Goal: Information Seeking & Learning: Check status

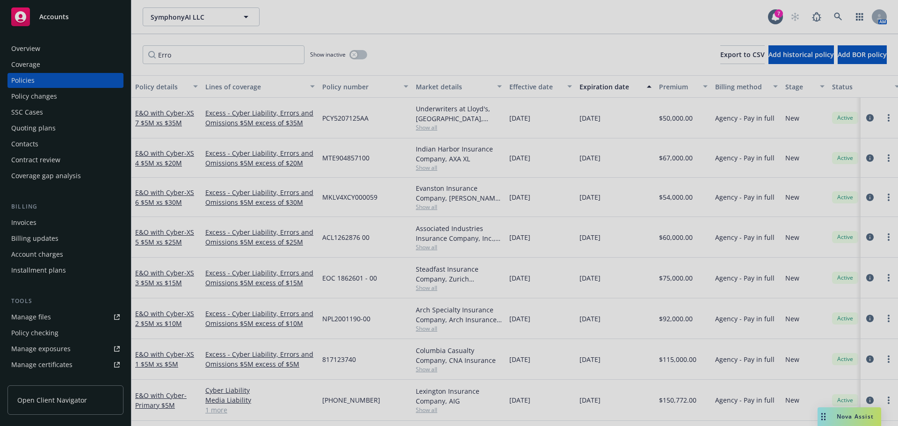
scroll to position [2, 0]
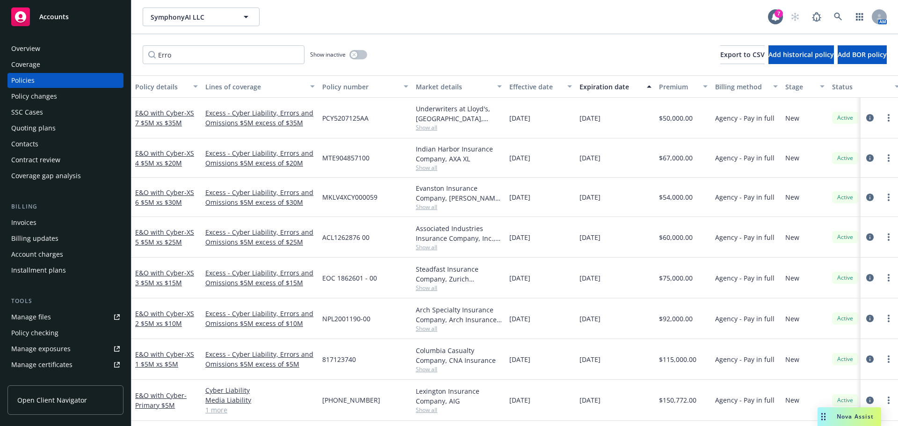
click at [76, 44] on div "Overview" at bounding box center [65, 48] width 108 height 15
